Goal: Navigation & Orientation: Find specific page/section

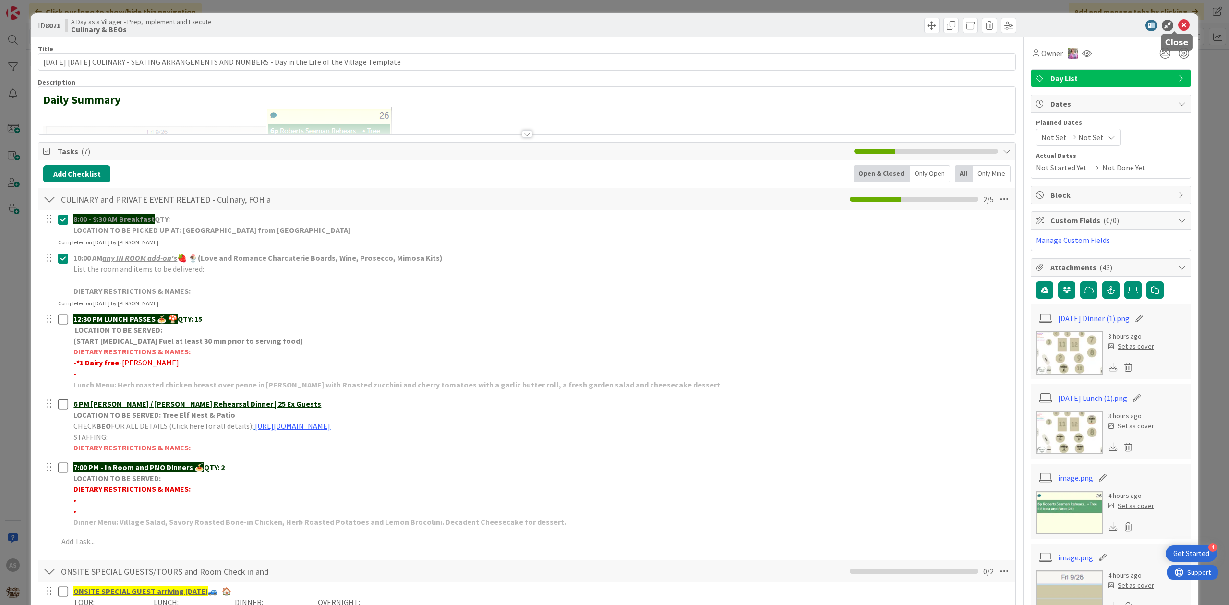
click at [1178, 25] on icon at bounding box center [1184, 26] width 12 height 12
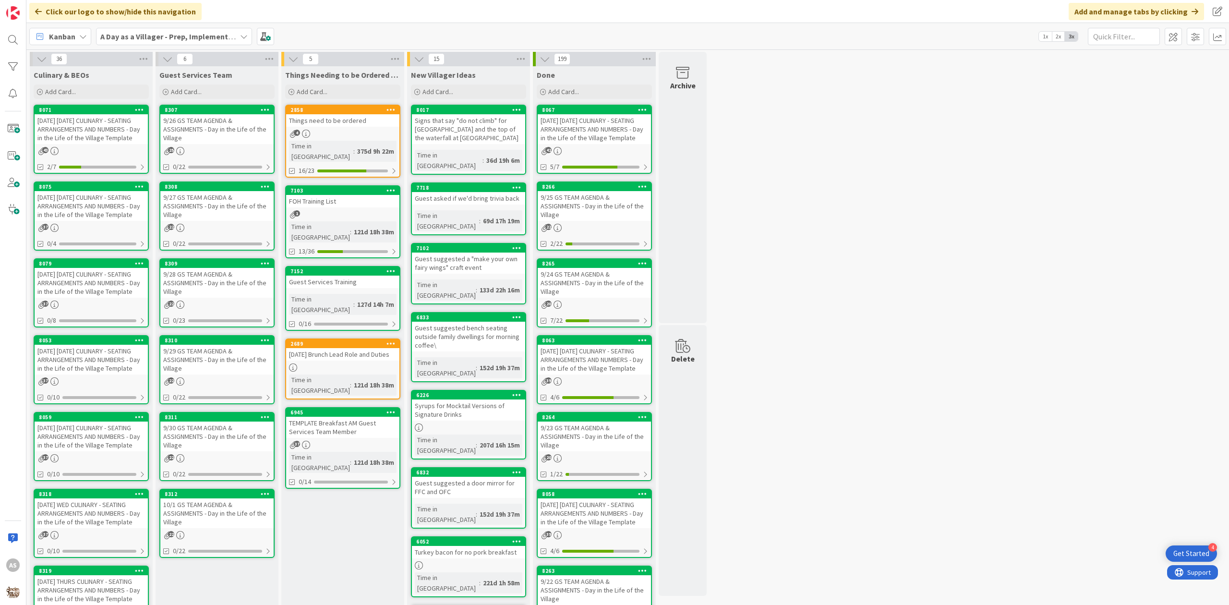
click at [90, 145] on div "8071 [DATE] [DATE] CULINARY - SEATING ARRANGEMENTS AND NUMBERS - Day in the Lif…" at bounding box center [91, 139] width 115 height 69
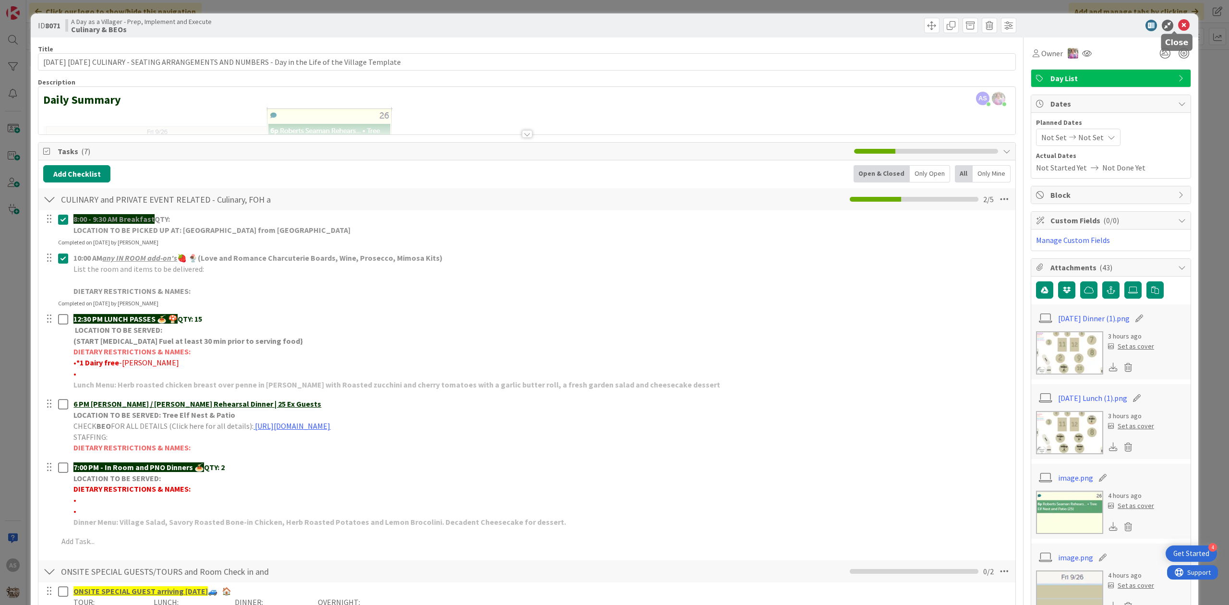
click at [1178, 25] on icon at bounding box center [1184, 26] width 12 height 12
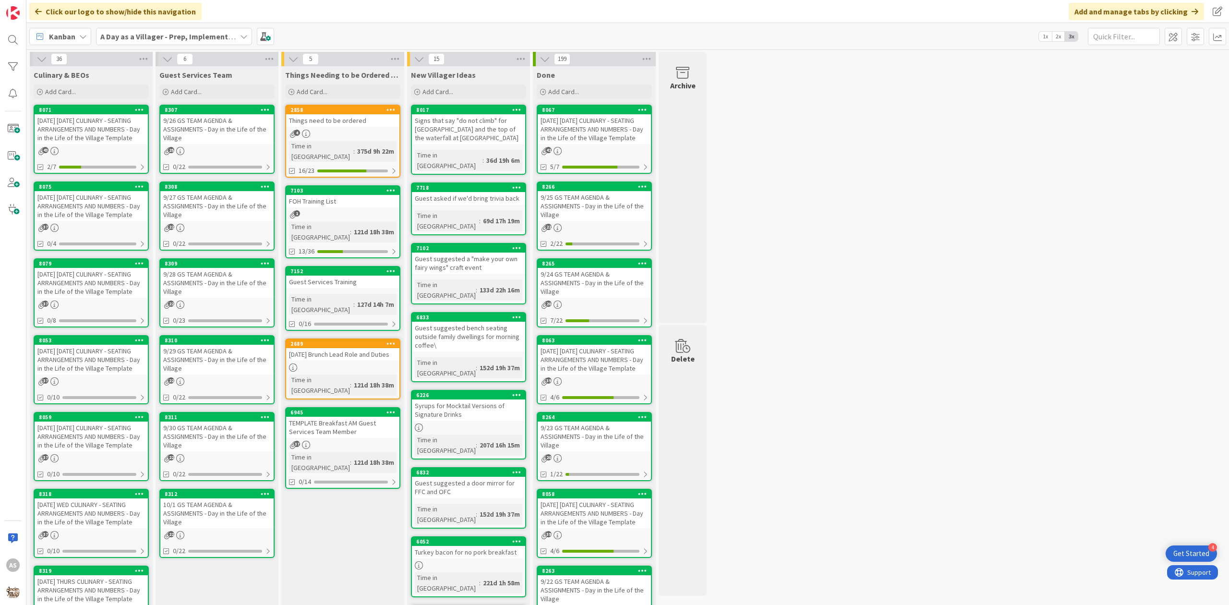
click at [220, 125] on div "9/26 GS TEAM AGENDA & ASSIGNMENTS - Day in the Life of the Village" at bounding box center [216, 129] width 113 height 30
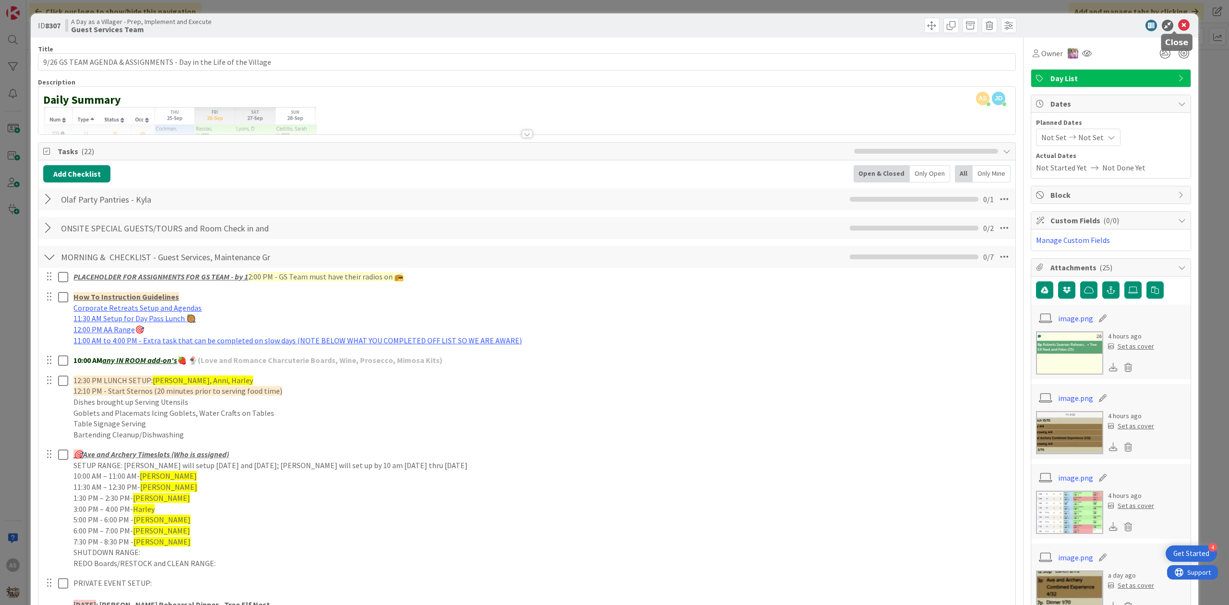
click at [1178, 22] on icon at bounding box center [1184, 26] width 12 height 12
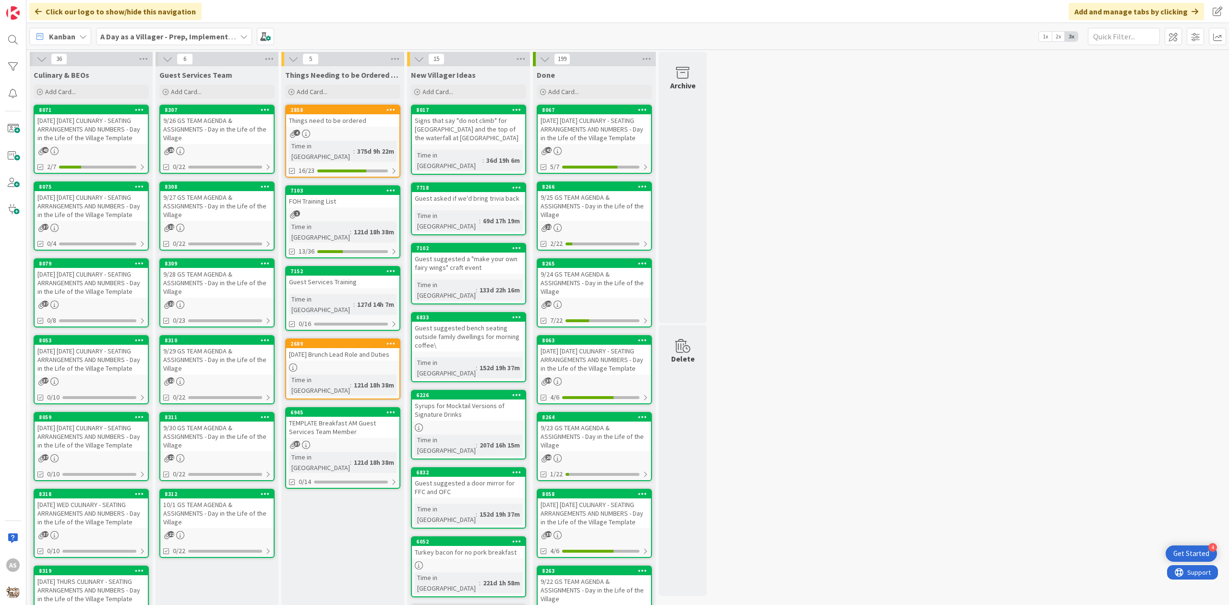
click at [95, 131] on div "[DATE] [DATE] CULINARY - SEATING ARRANGEMENTS AND NUMBERS - Day in the Life of …" at bounding box center [91, 129] width 113 height 30
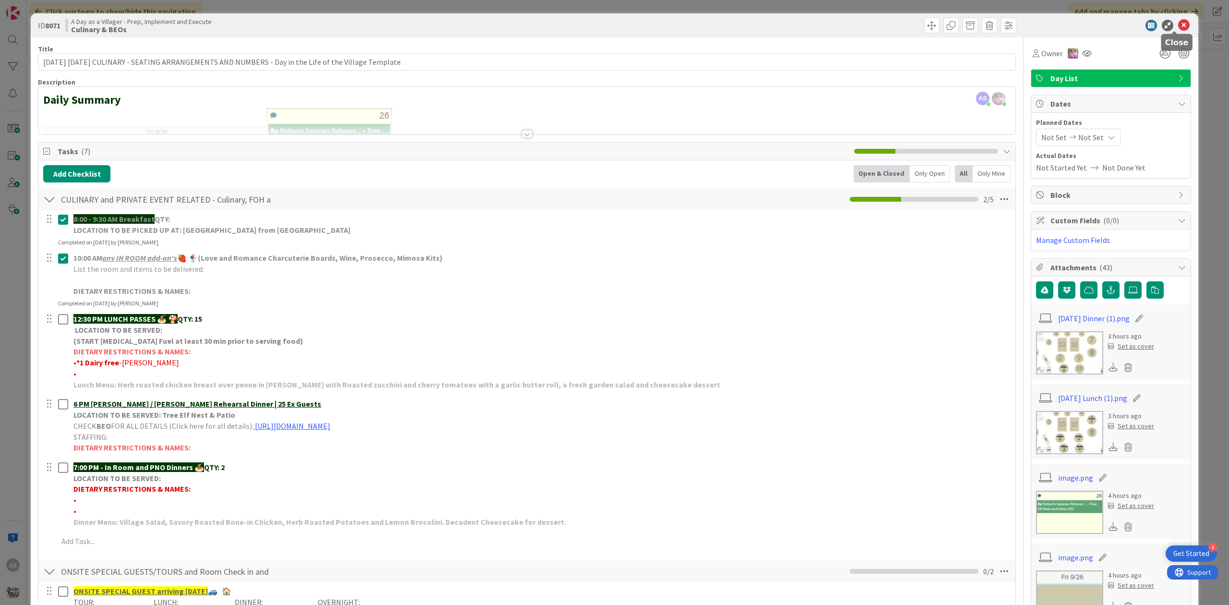
click at [1178, 28] on icon at bounding box center [1184, 26] width 12 height 12
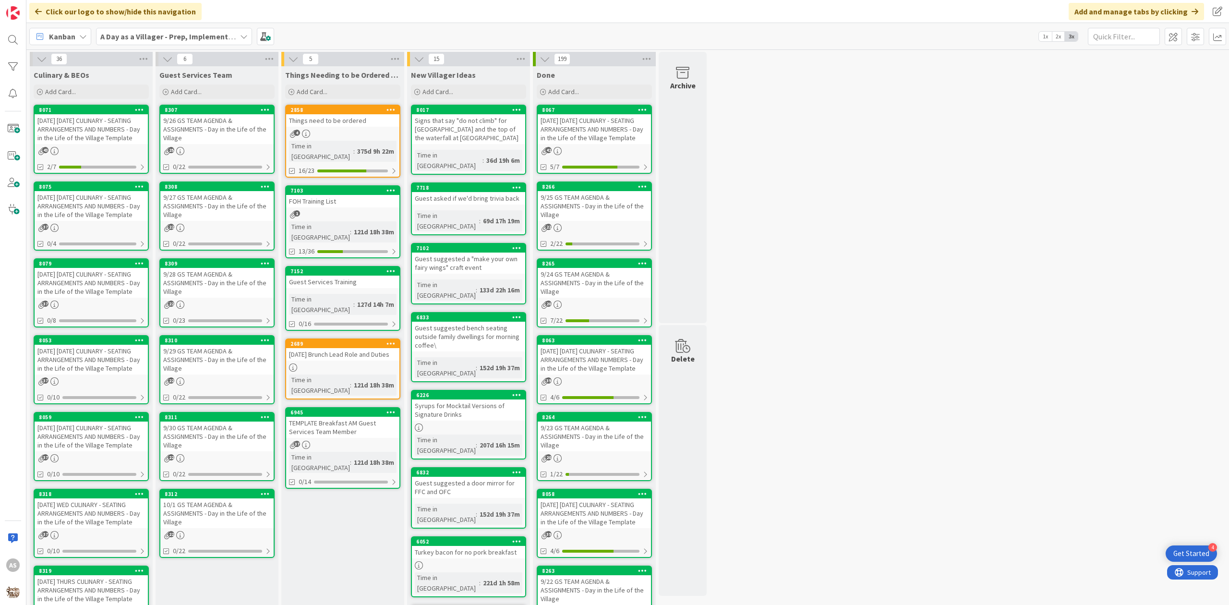
click at [212, 133] on div "9/26 GS TEAM AGENDA & ASSIGNMENTS - Day in the Life of the Village" at bounding box center [216, 129] width 113 height 30
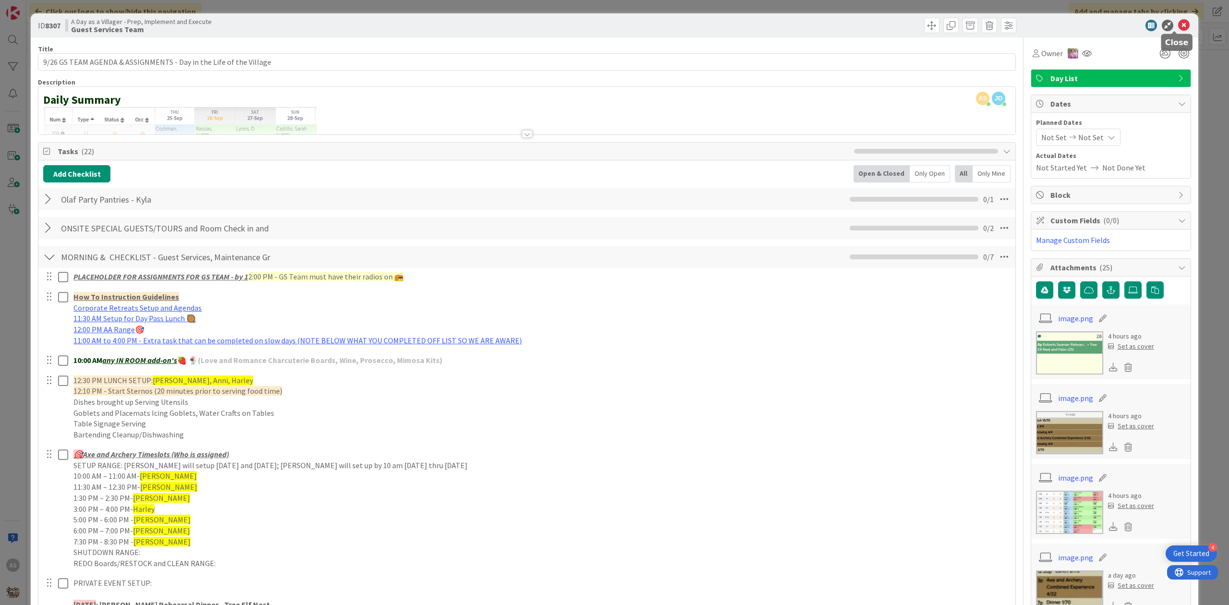
click at [1178, 28] on icon at bounding box center [1184, 26] width 12 height 12
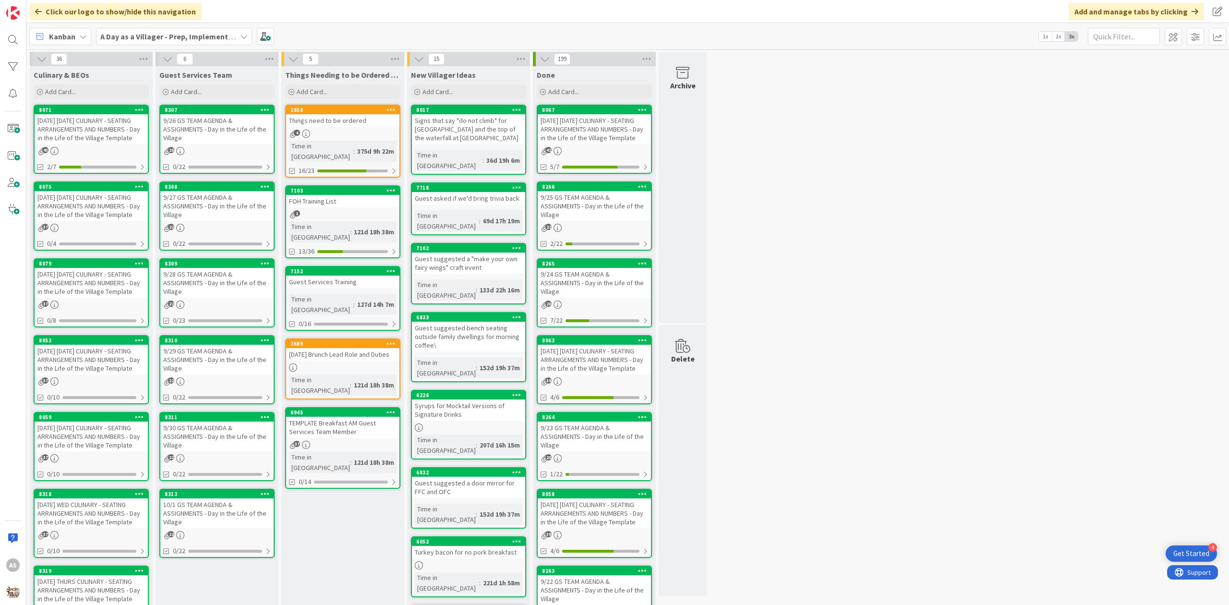
click at [115, 135] on div "[DATE] [DATE] CULINARY - SEATING ARRANGEMENTS AND NUMBERS - Day in the Life of …" at bounding box center [91, 129] width 113 height 30
